Goal: Task Accomplishment & Management: Use online tool/utility

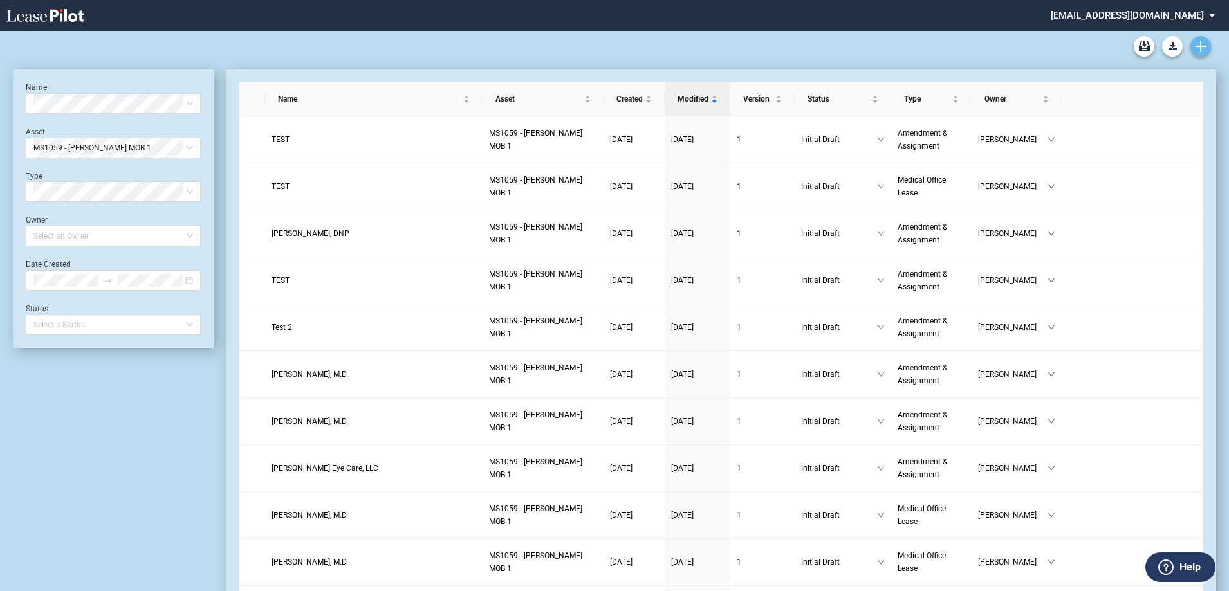
click at [1204, 41] on icon "Create new document" at bounding box center [1201, 47] width 12 height 12
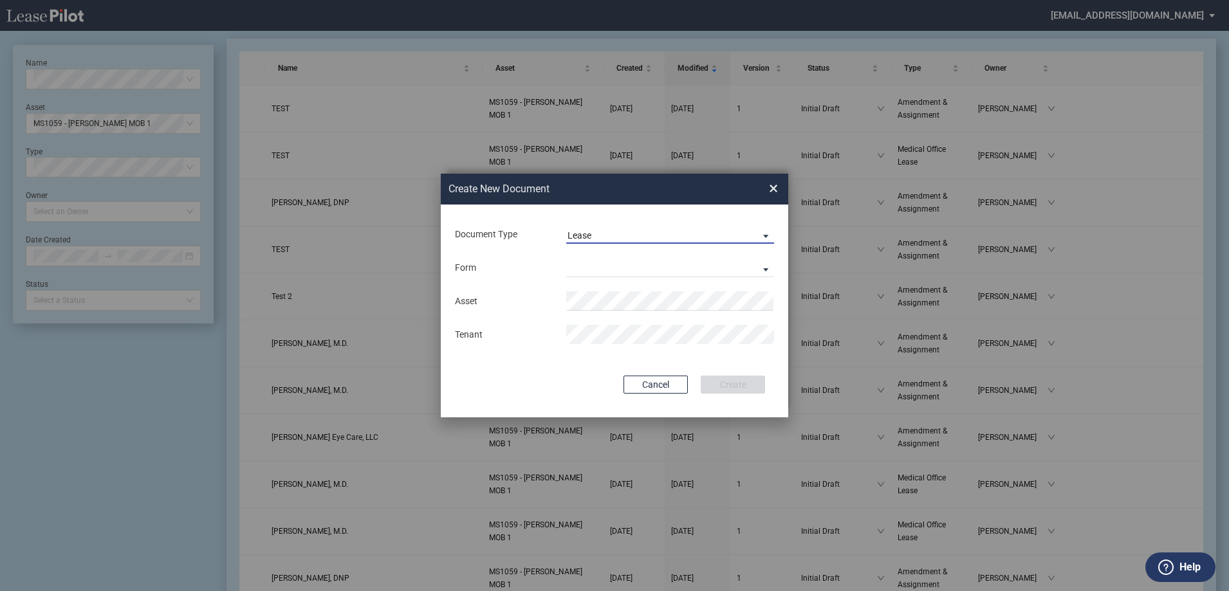
click at [642, 235] on span "Lease" at bounding box center [659, 236] width 185 height 13
click at [647, 264] on md-option "Amendment" at bounding box center [671, 266] width 228 height 31
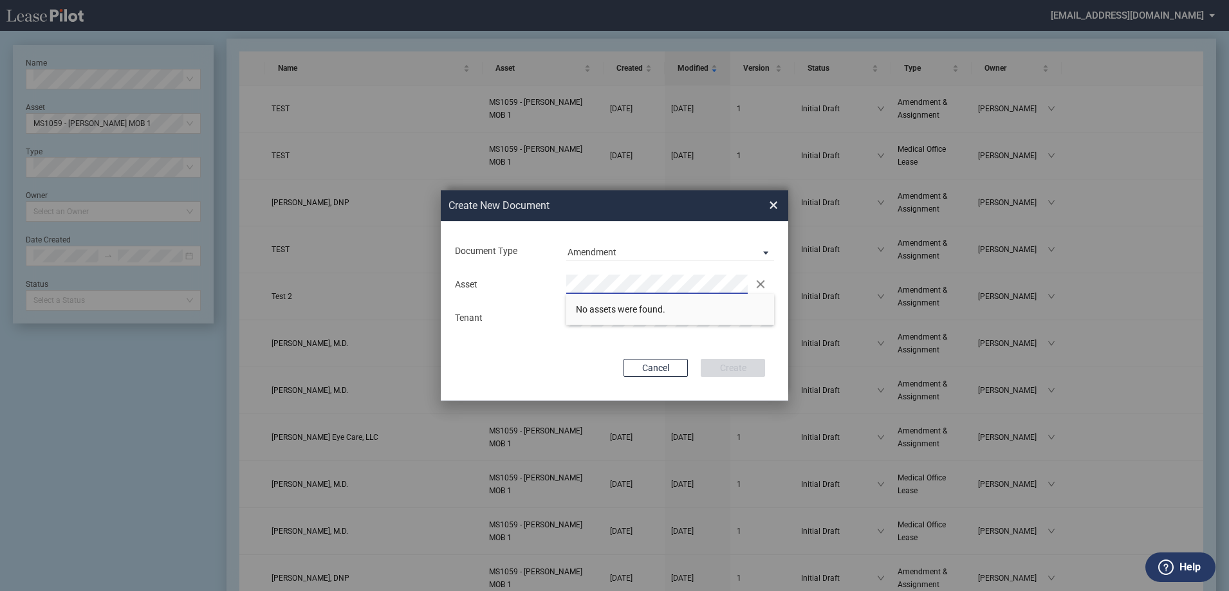
click at [519, 265] on div "Document Type Amendment Deal Type Office Deal Type Office Form Amendment & Assi…" at bounding box center [614, 310] width 347 height 179
click at [667, 302] on li "TX 4021 - Pearland Medical Plaza 2" at bounding box center [670, 309] width 208 height 31
click at [718, 363] on button "Create" at bounding box center [733, 368] width 64 height 18
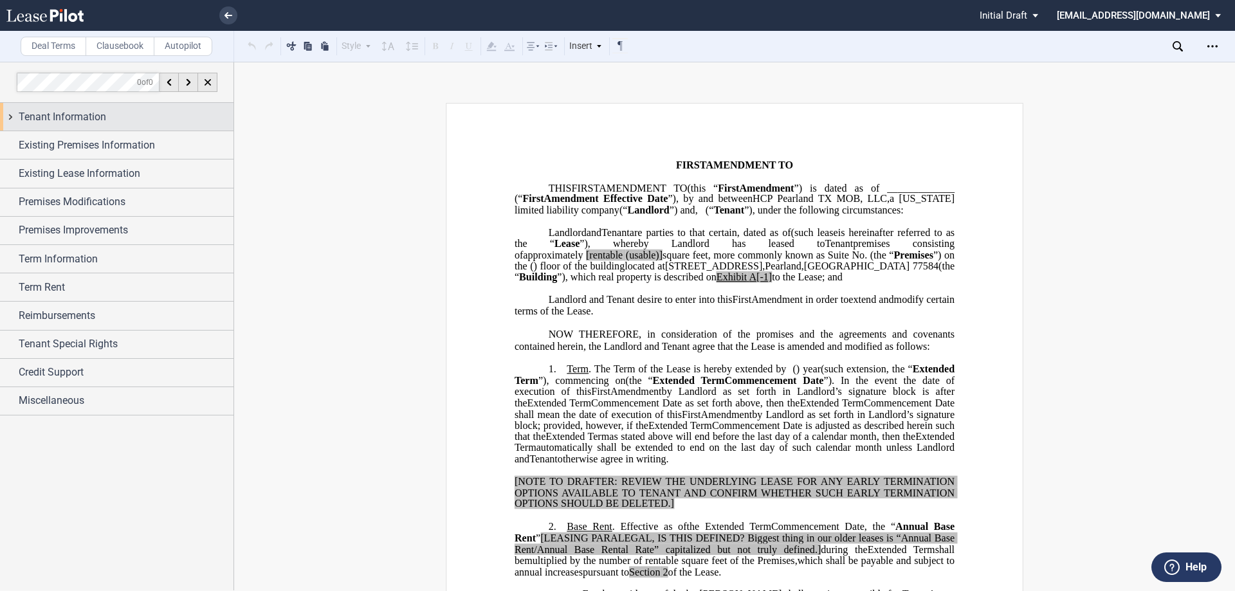
click at [107, 114] on div "Tenant Information" at bounding box center [126, 116] width 215 height 15
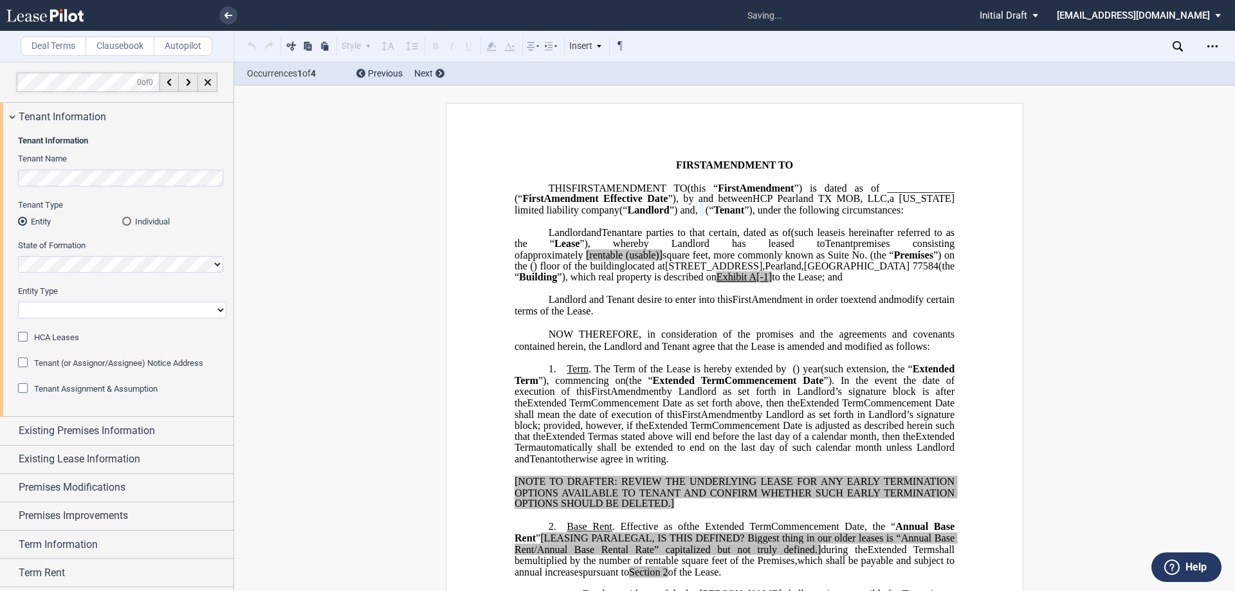
click at [124, 318] on select "Corporation Limited Liability Company General Partnership Limited Partnership O…" at bounding box center [122, 310] width 208 height 17
select select "Other"
click at [18, 302] on select "Corporation Limited Liability Company General Partnership Limited Partnership O…" at bounding box center [122, 310] width 208 height 17
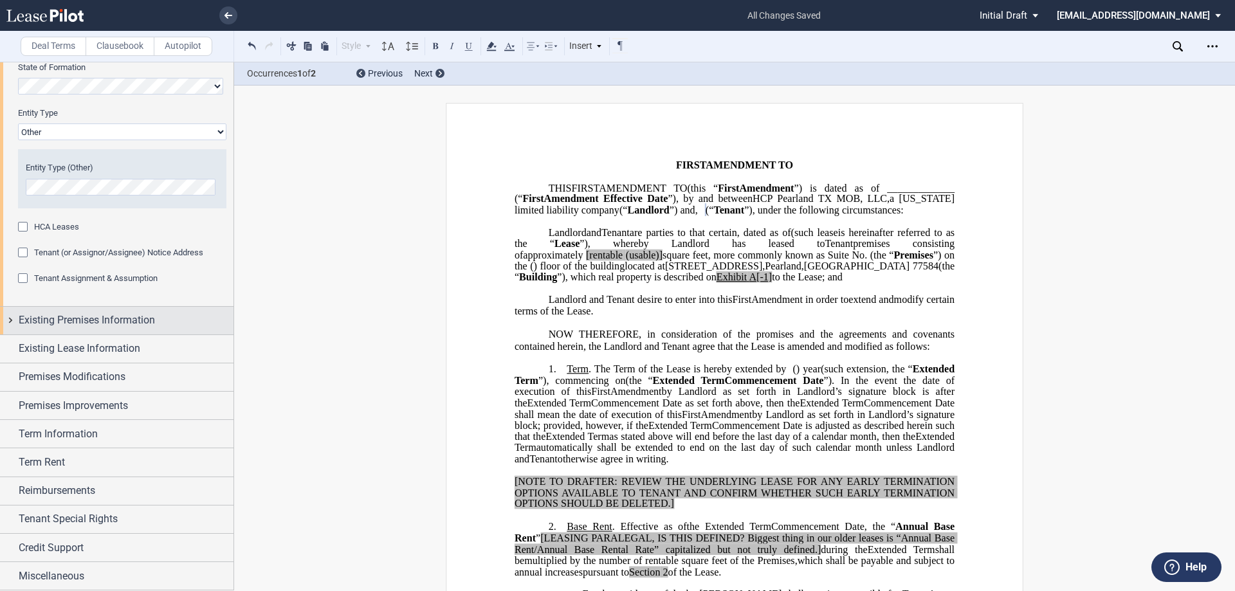
click at [129, 311] on div "Existing Premises Information" at bounding box center [117, 321] width 234 height 28
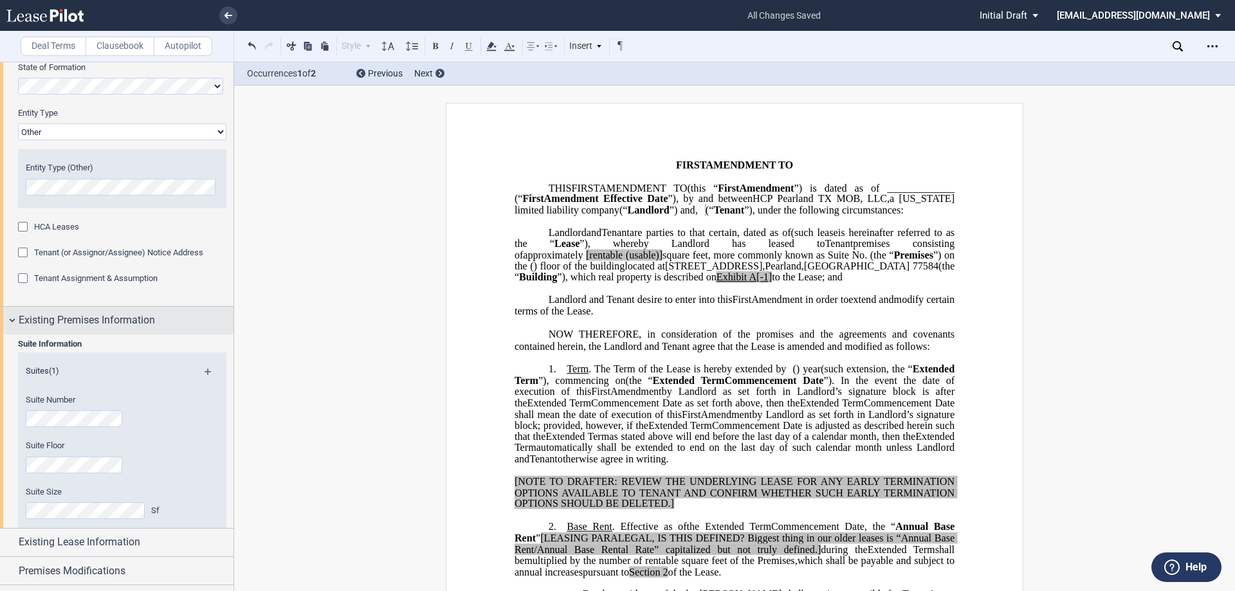
scroll to position [243, 0]
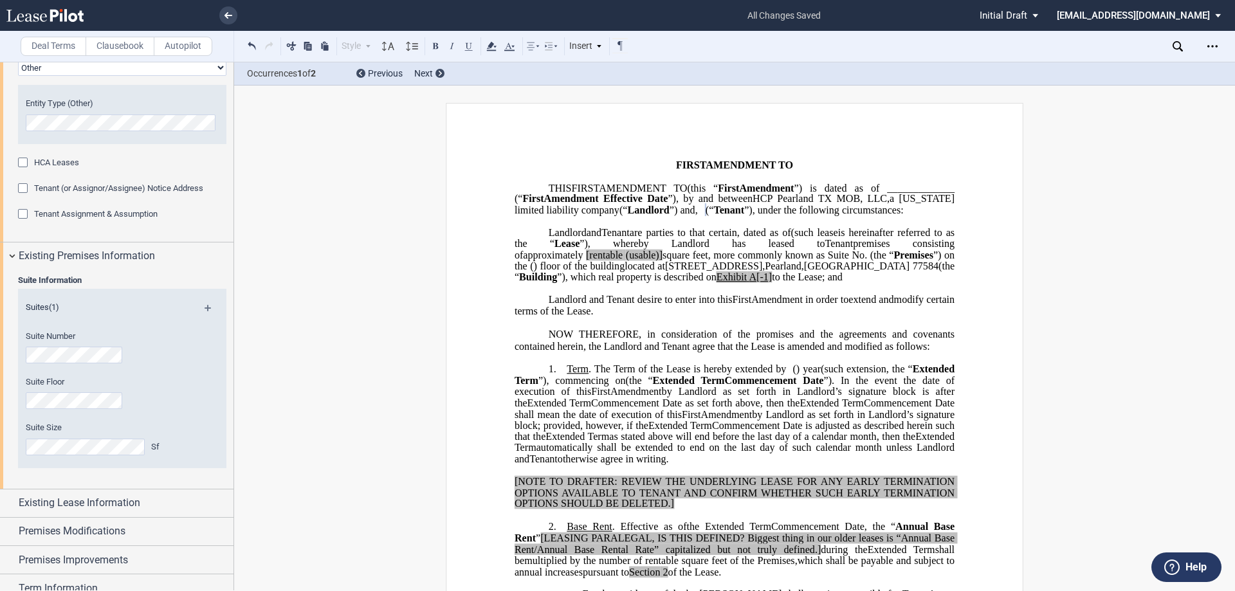
click at [26, 15] on use at bounding box center [44, 15] width 77 height 13
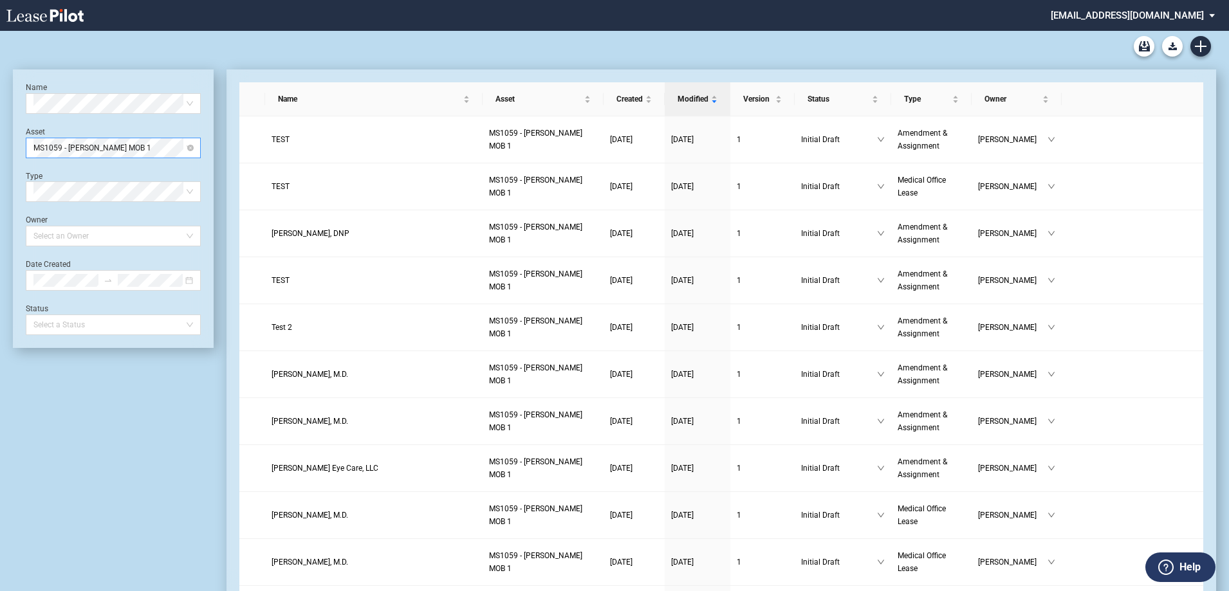
click at [114, 151] on span "MS1059 - [PERSON_NAME] MOB 1" at bounding box center [113, 147] width 160 height 19
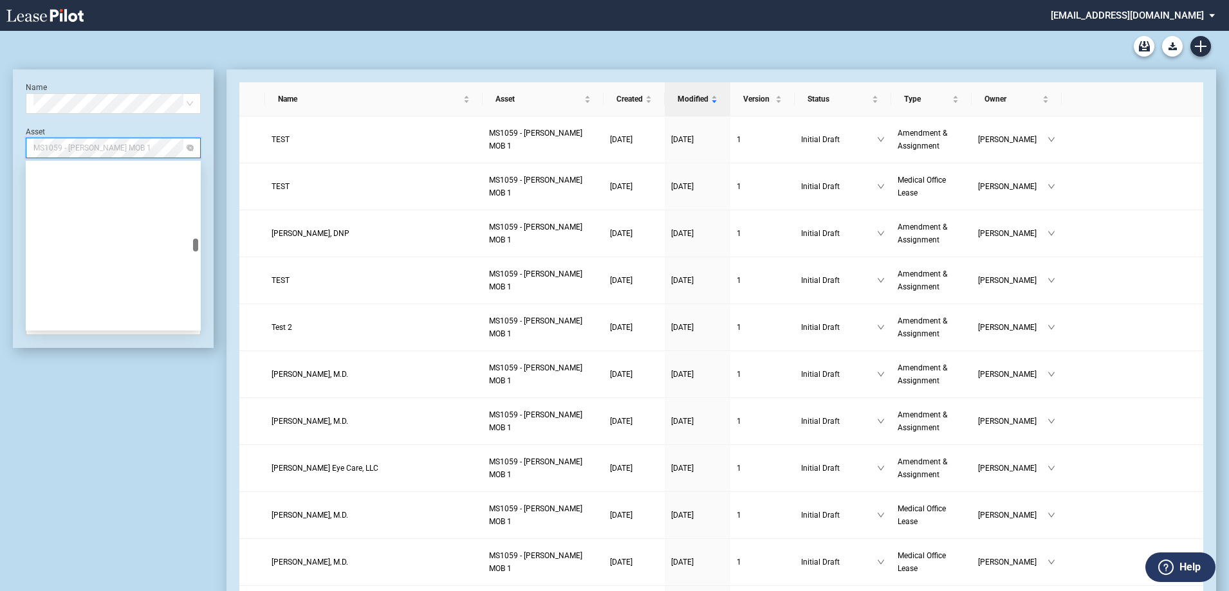
scroll to position [3685, 0]
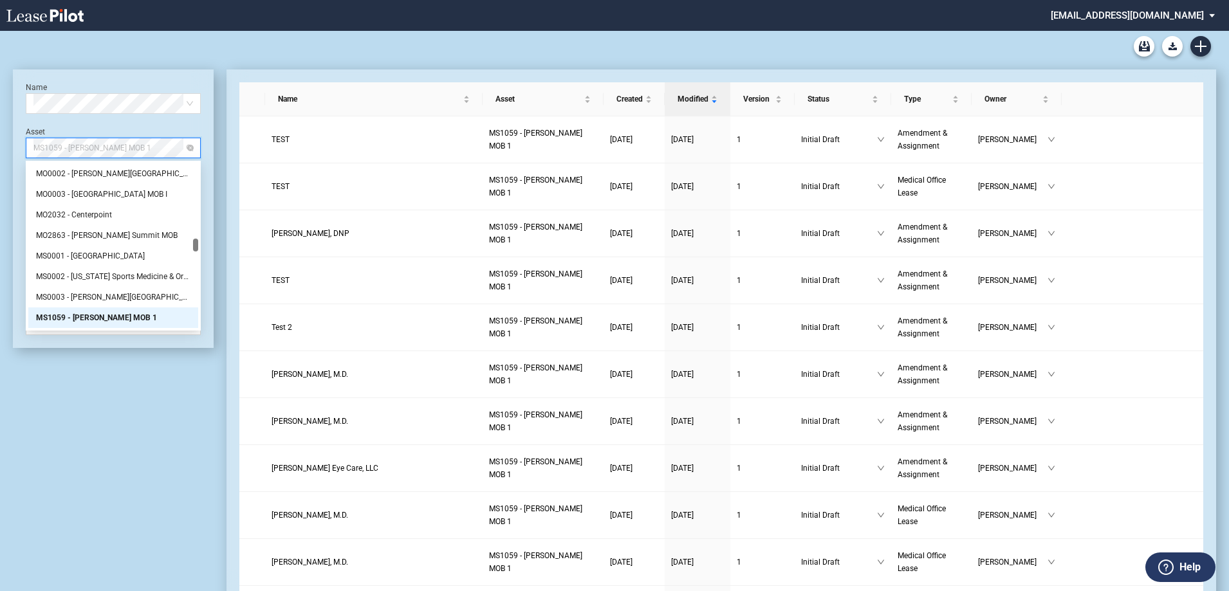
click at [114, 151] on span "MS1059 - [PERSON_NAME] MOB 1" at bounding box center [113, 147] width 160 height 19
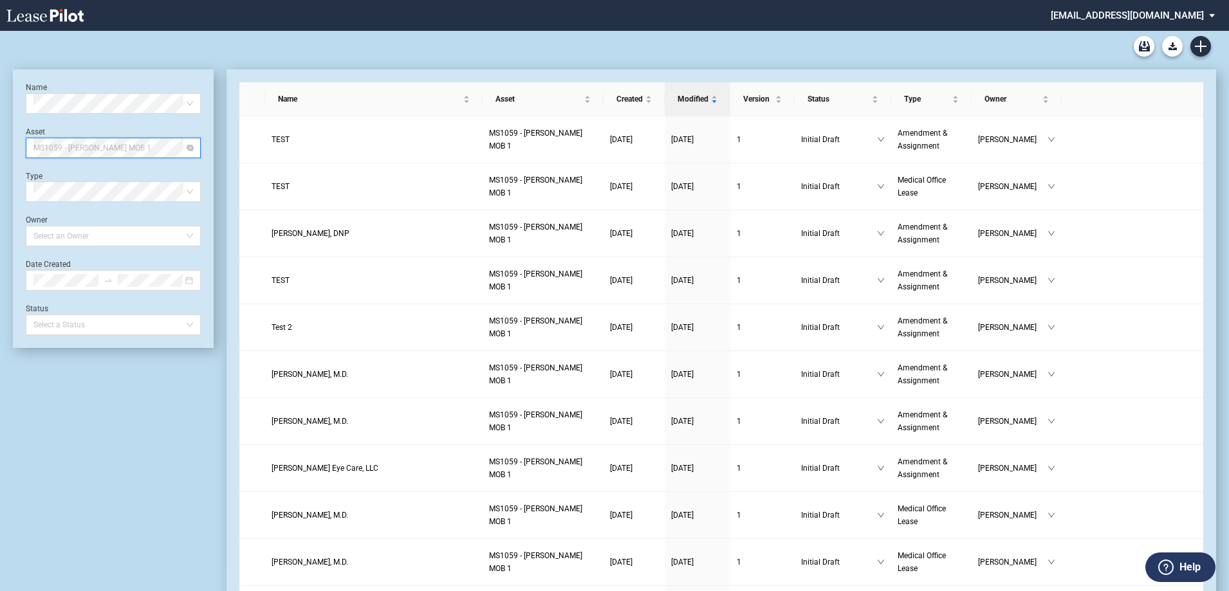
click at [114, 151] on span "MS1059 - Jackson MOB 1" at bounding box center [113, 147] width 160 height 19
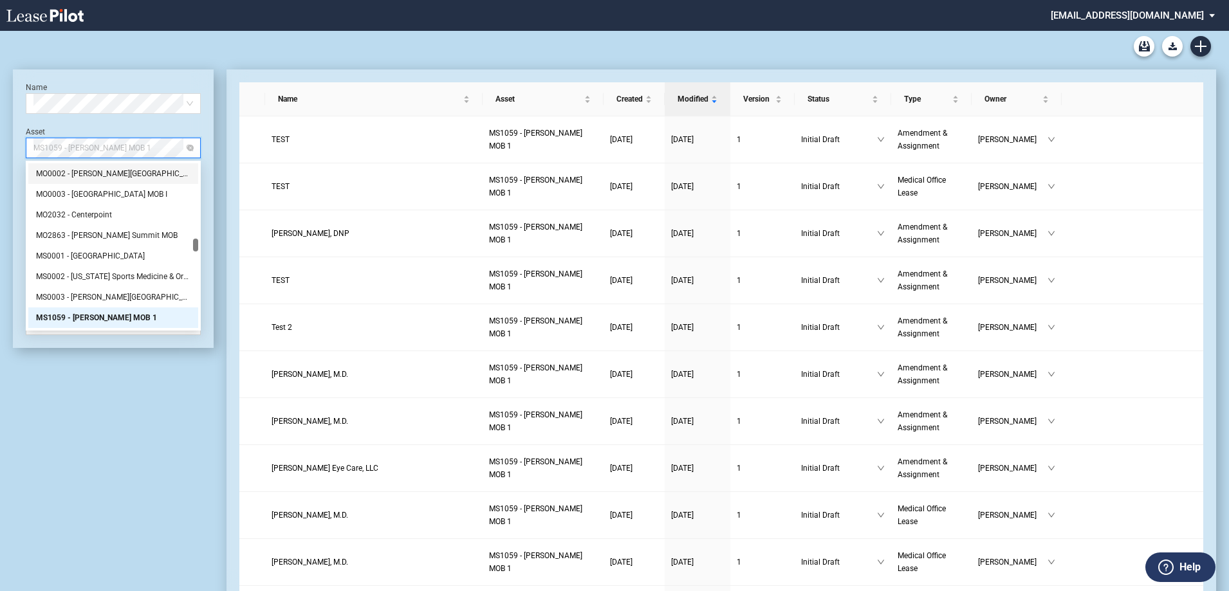
click at [177, 143] on span "MS1059 - Jackson MOB 1" at bounding box center [113, 147] width 160 height 19
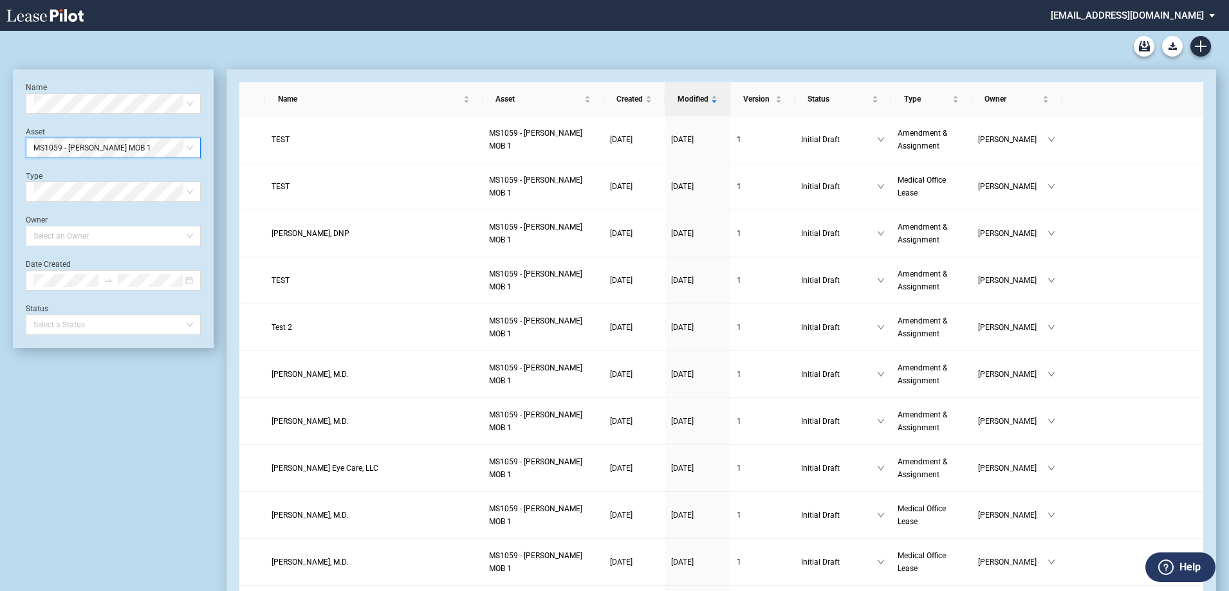
click at [109, 345] on div "Name Select name Asset MS1059 - Jackson MOB 1 MS1059 - Jackson MOB 1 Type Selec…" at bounding box center [113, 208] width 201 height 279
click at [68, 147] on span "MS1059 - Jackson MOB 1" at bounding box center [113, 147] width 160 height 19
click at [73, 451] on div "Name Select name Asset MS1059 - Jackson MOB 1 Type Select Type Owner Select an …" at bounding box center [113, 439] width 201 height 740
click at [107, 152] on span "MS1059 - Jackson MOB 1" at bounding box center [113, 147] width 160 height 19
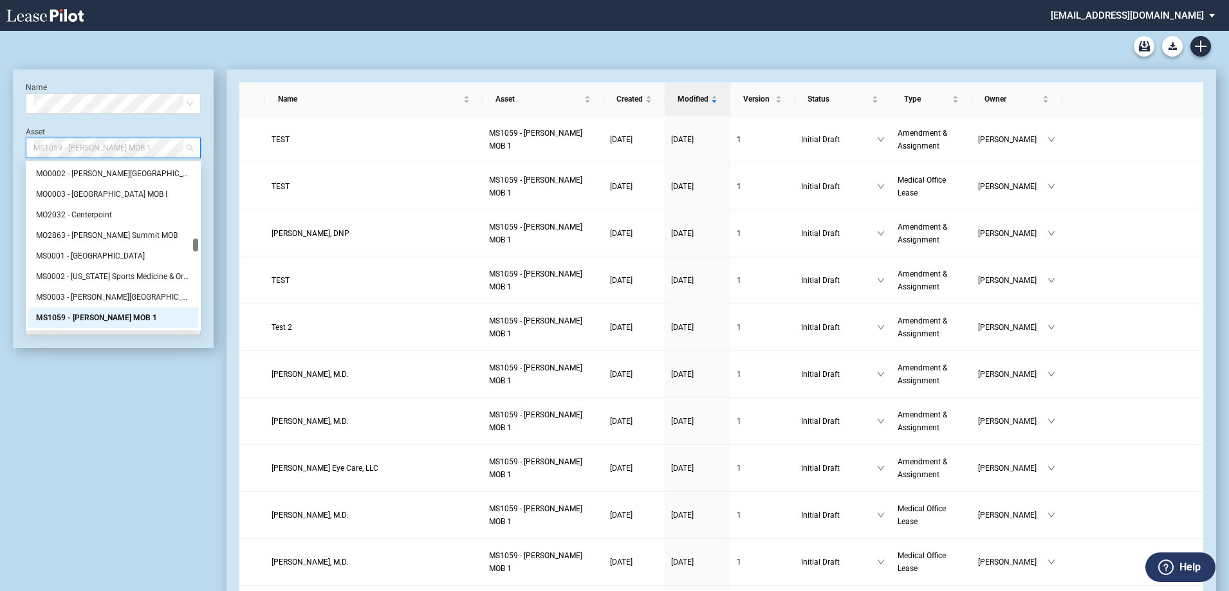
click at [77, 317] on div "MS1059 - Jackson MOB 1" at bounding box center [113, 317] width 154 height 13
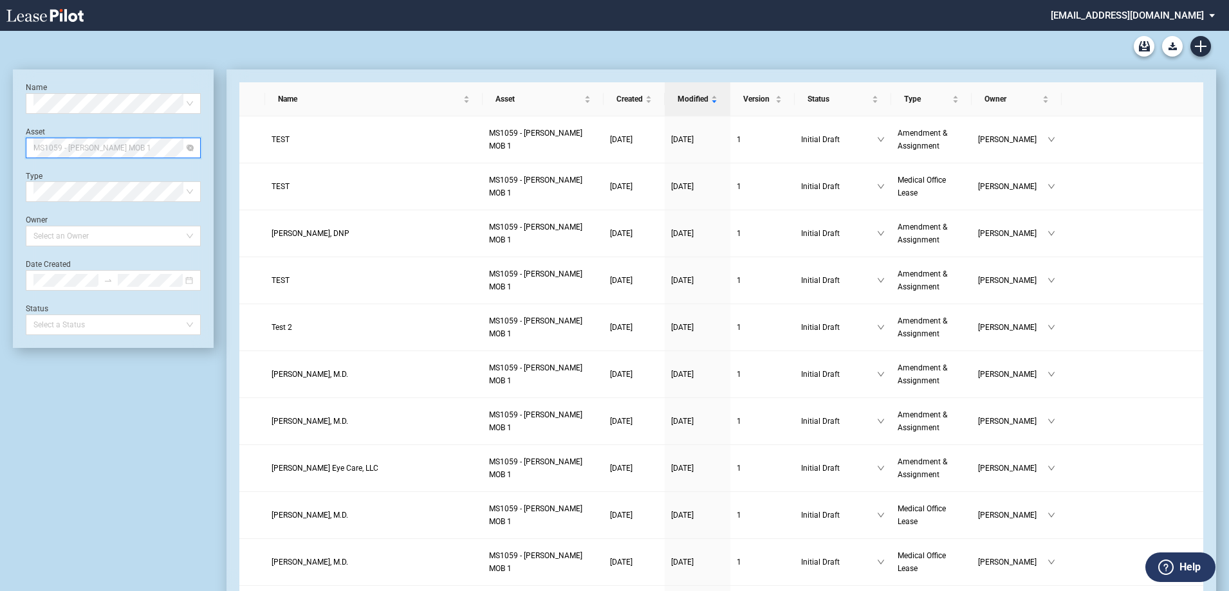
drag, startPoint x: 106, startPoint y: 147, endPoint x: 114, endPoint y: 148, distance: 7.7
click at [113, 148] on span "MS1059 - [PERSON_NAME] MOB 1" at bounding box center [113, 147] width 160 height 19
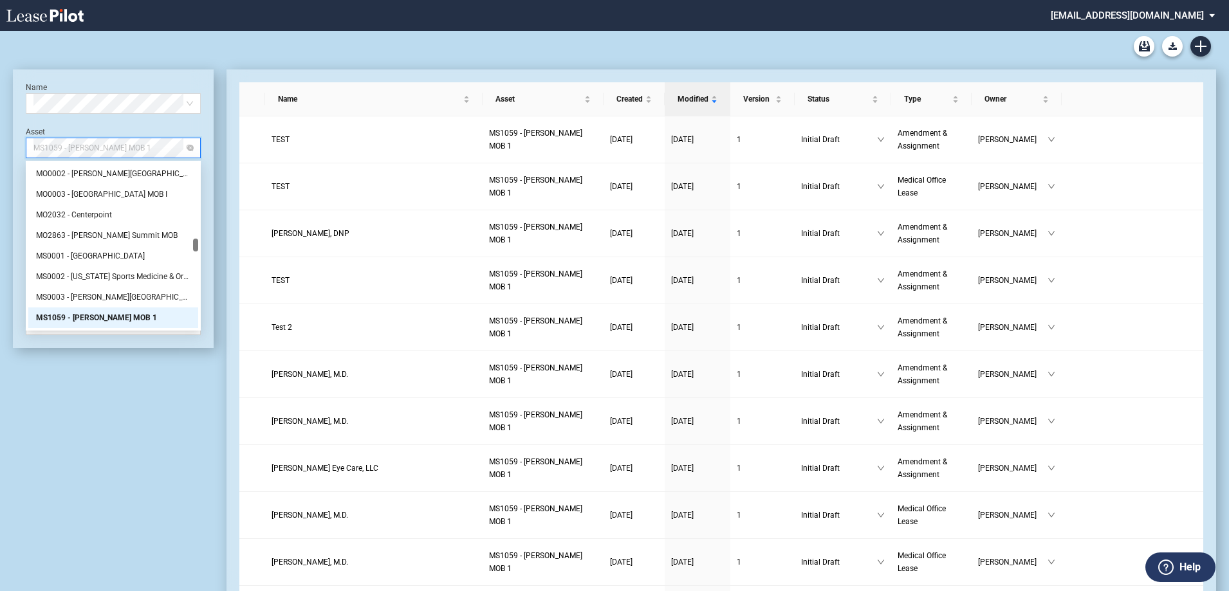
click at [194, 146] on div "MS1059 - [PERSON_NAME] MOB 1" at bounding box center [113, 148] width 175 height 21
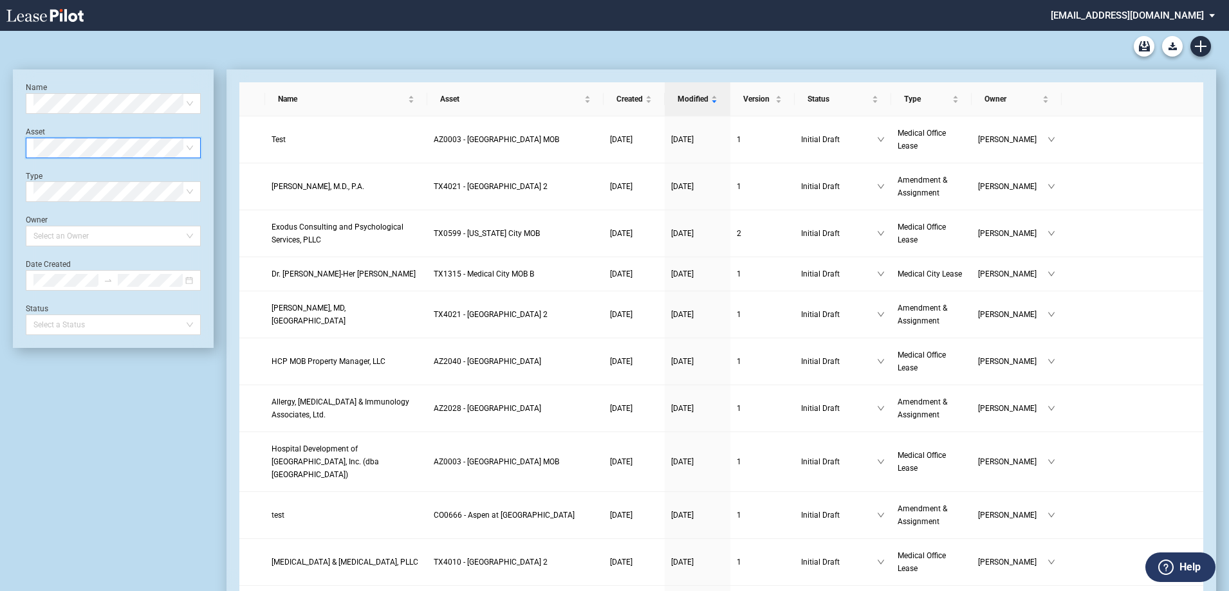
click at [188, 147] on span at bounding box center [113, 147] width 160 height 19
click at [185, 147] on span at bounding box center [113, 147] width 160 height 19
click at [1114, 187] on icon "edit" at bounding box center [1115, 187] width 8 height 8
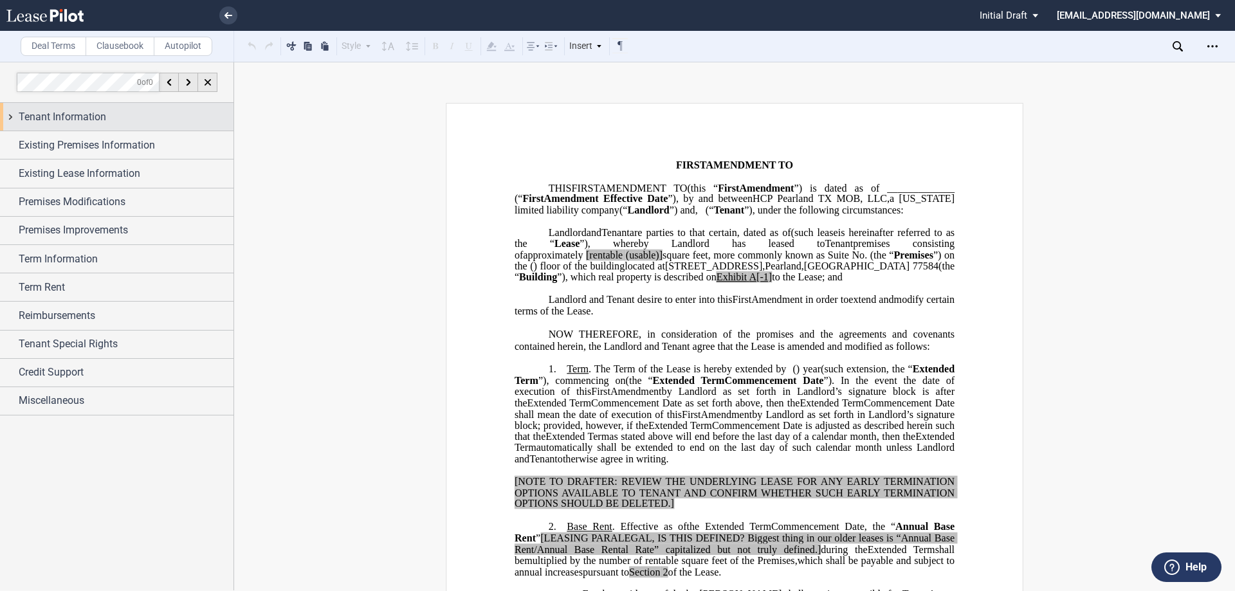
click at [76, 119] on span "Tenant Information" at bounding box center [62, 116] width 87 height 15
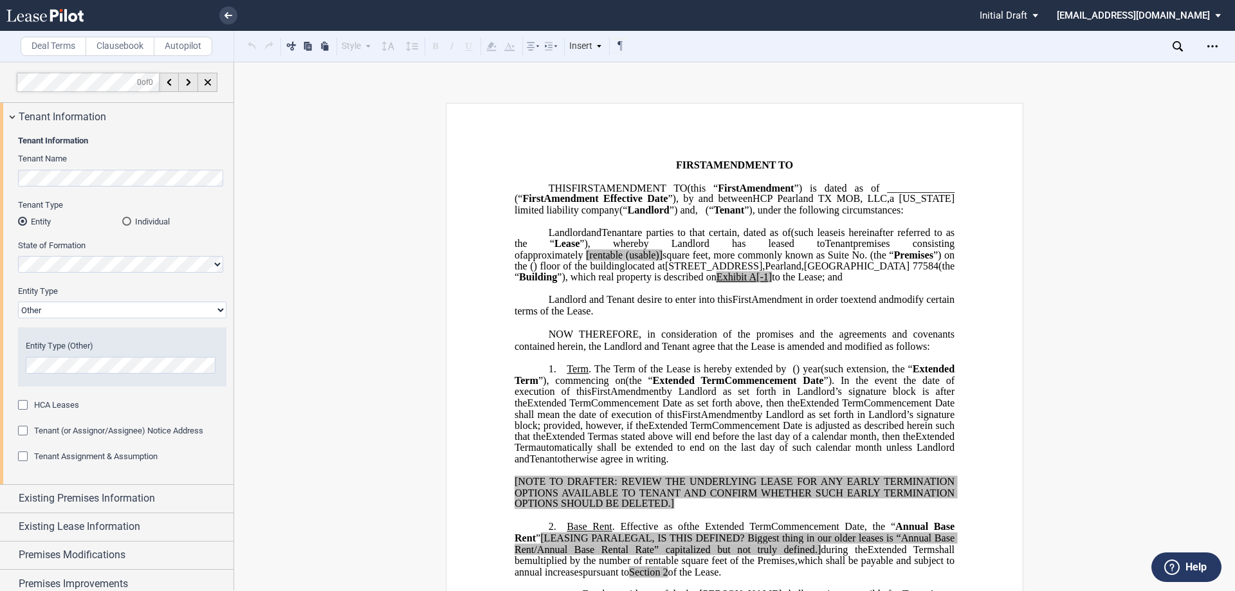
click at [59, 13] on icon at bounding box center [44, 15] width 77 height 13
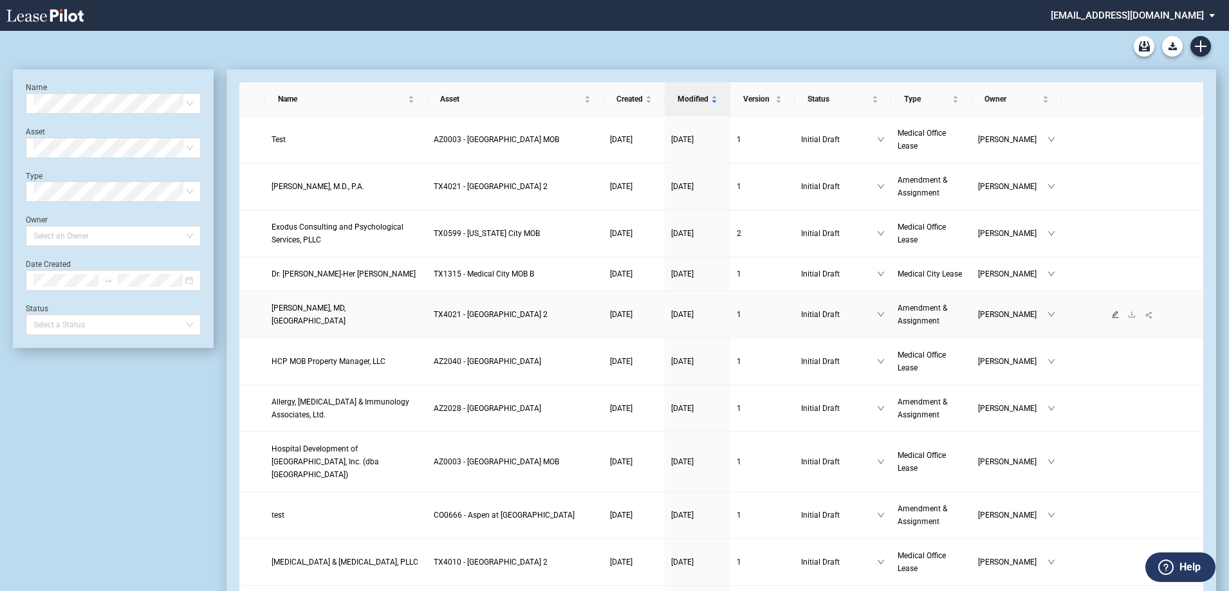
click at [1114, 314] on icon "edit" at bounding box center [1115, 315] width 8 height 8
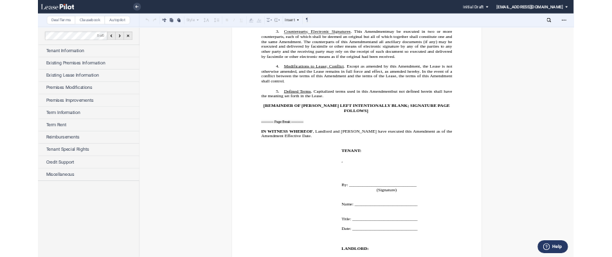
scroll to position [409, 0]
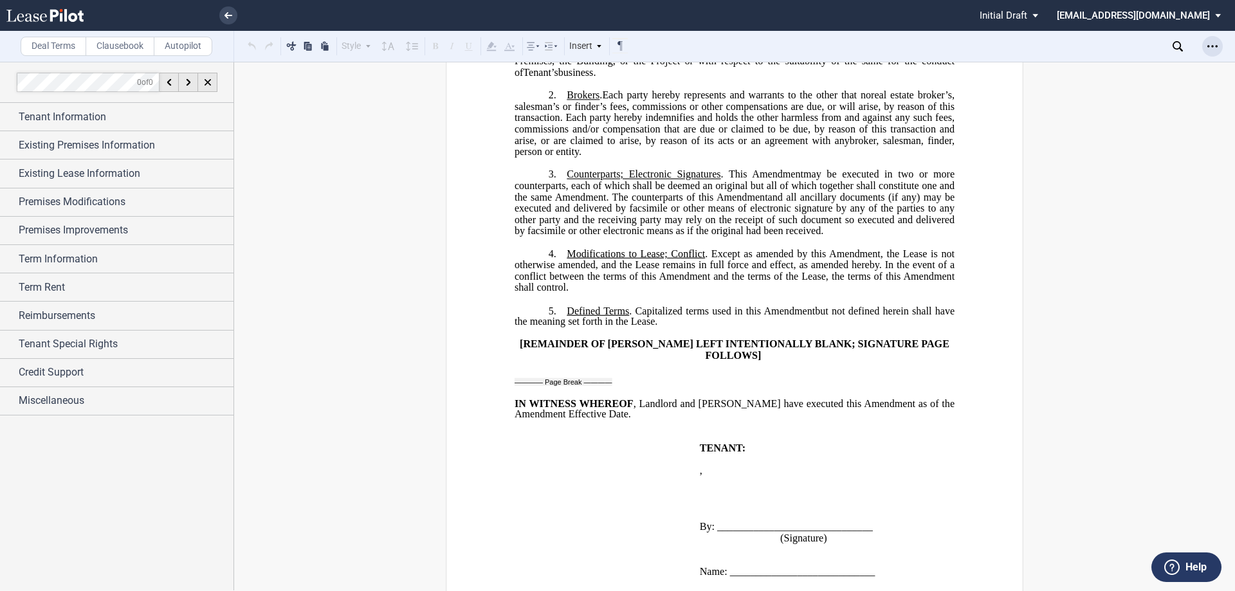
click at [1216, 41] on icon "Open Lease options menu" at bounding box center [1213, 46] width 10 height 10
click at [1133, 68] on div "Download" at bounding box center [1138, 69] width 157 height 11
